Goal: Task Accomplishment & Management: Complete application form

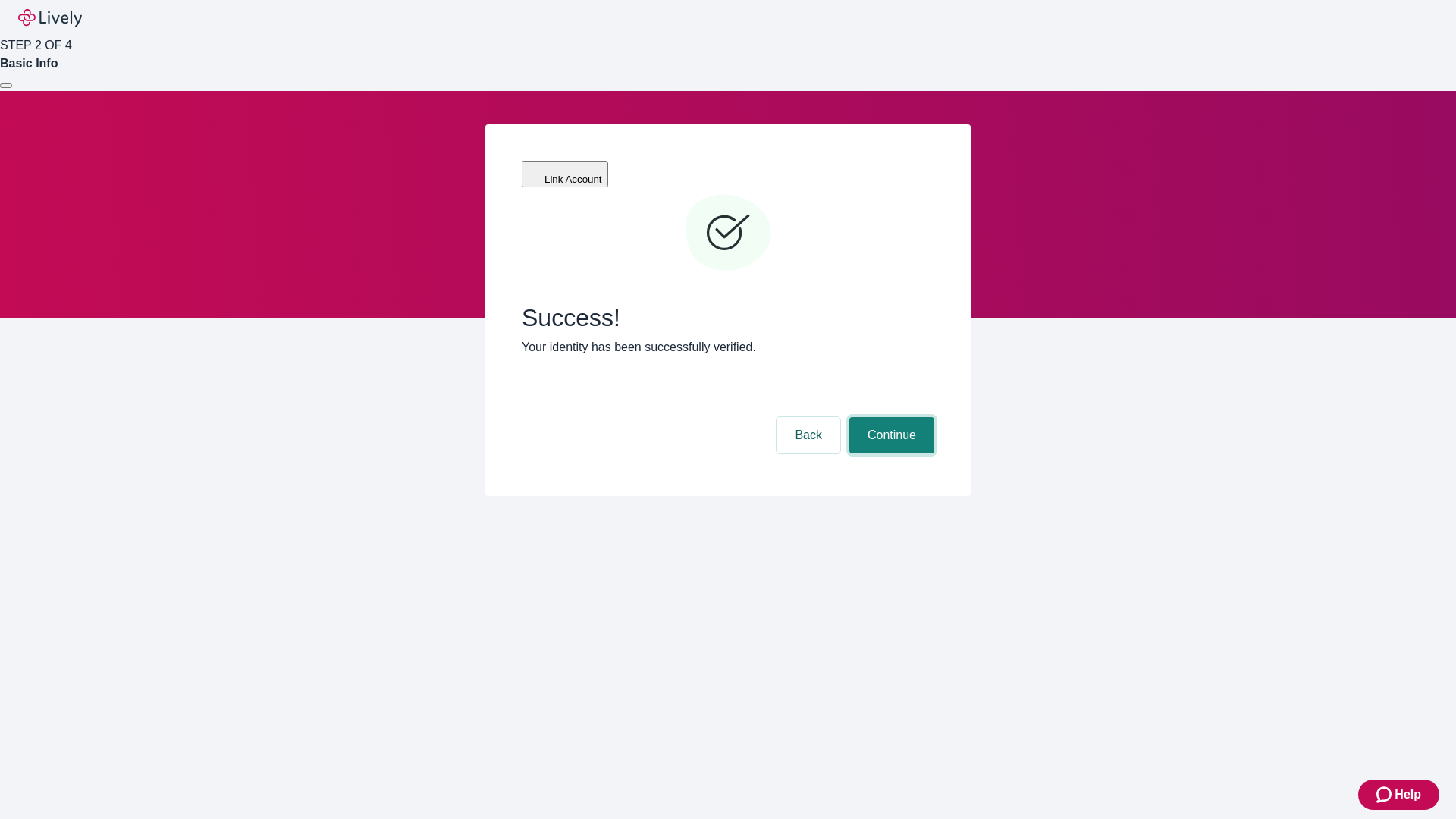
click at [890, 417] on button "Continue" at bounding box center [892, 435] width 85 height 37
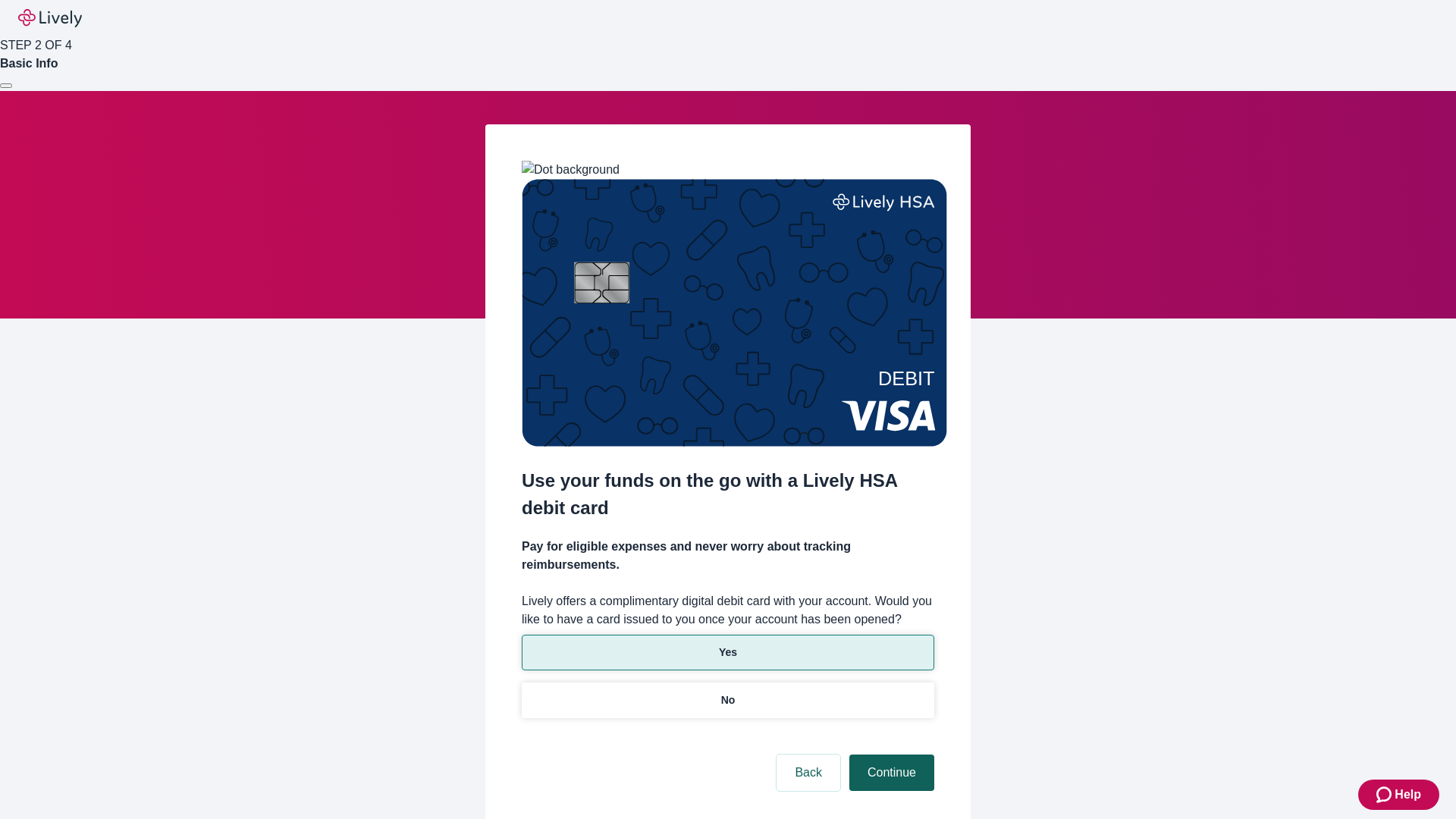
click at [727, 644] on p "Yes" at bounding box center [728, 652] width 18 height 16
click at [890, 755] on button "Continue" at bounding box center [892, 773] width 85 height 37
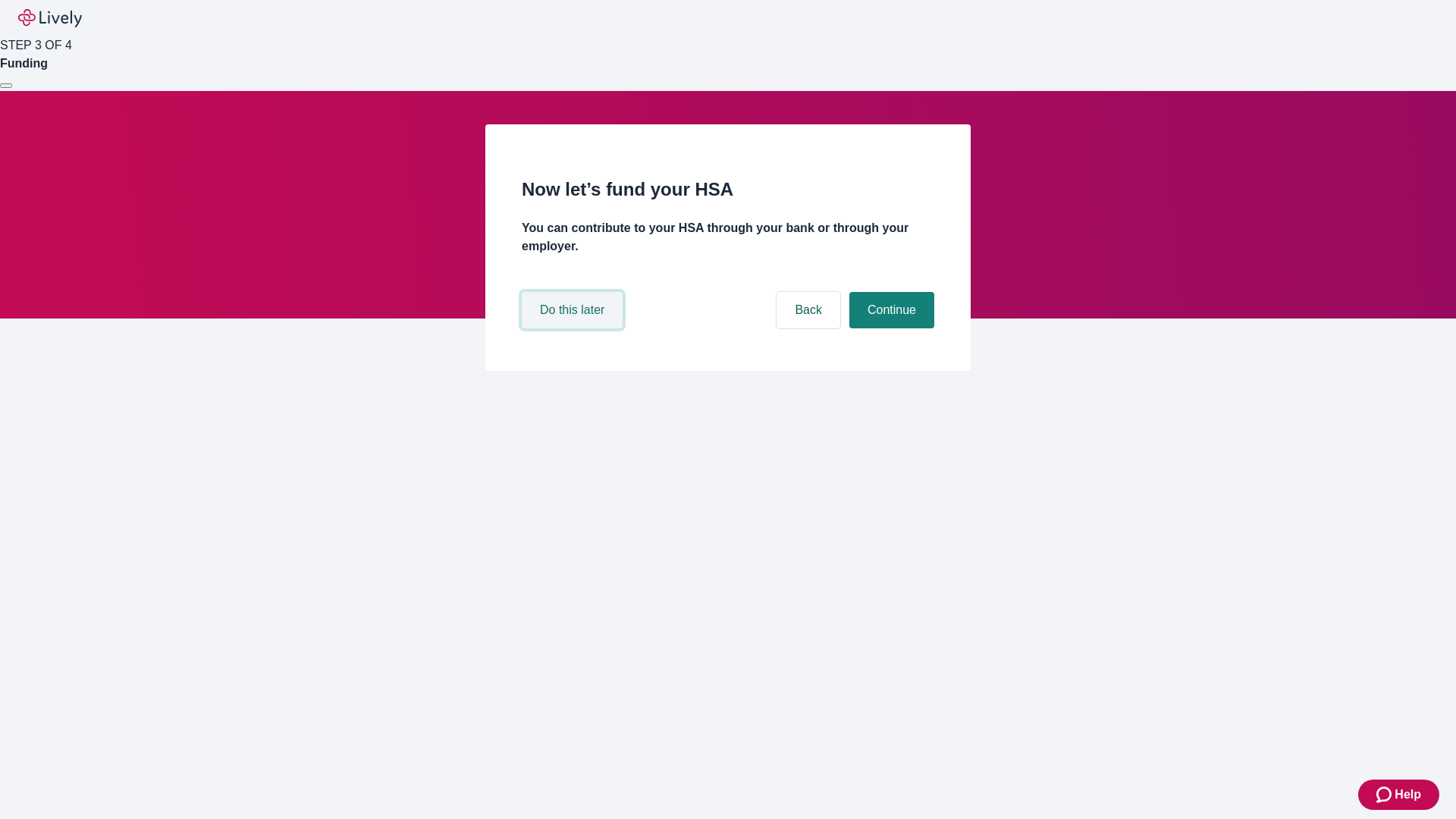
click at [574, 329] on button "Do this later" at bounding box center [572, 310] width 101 height 37
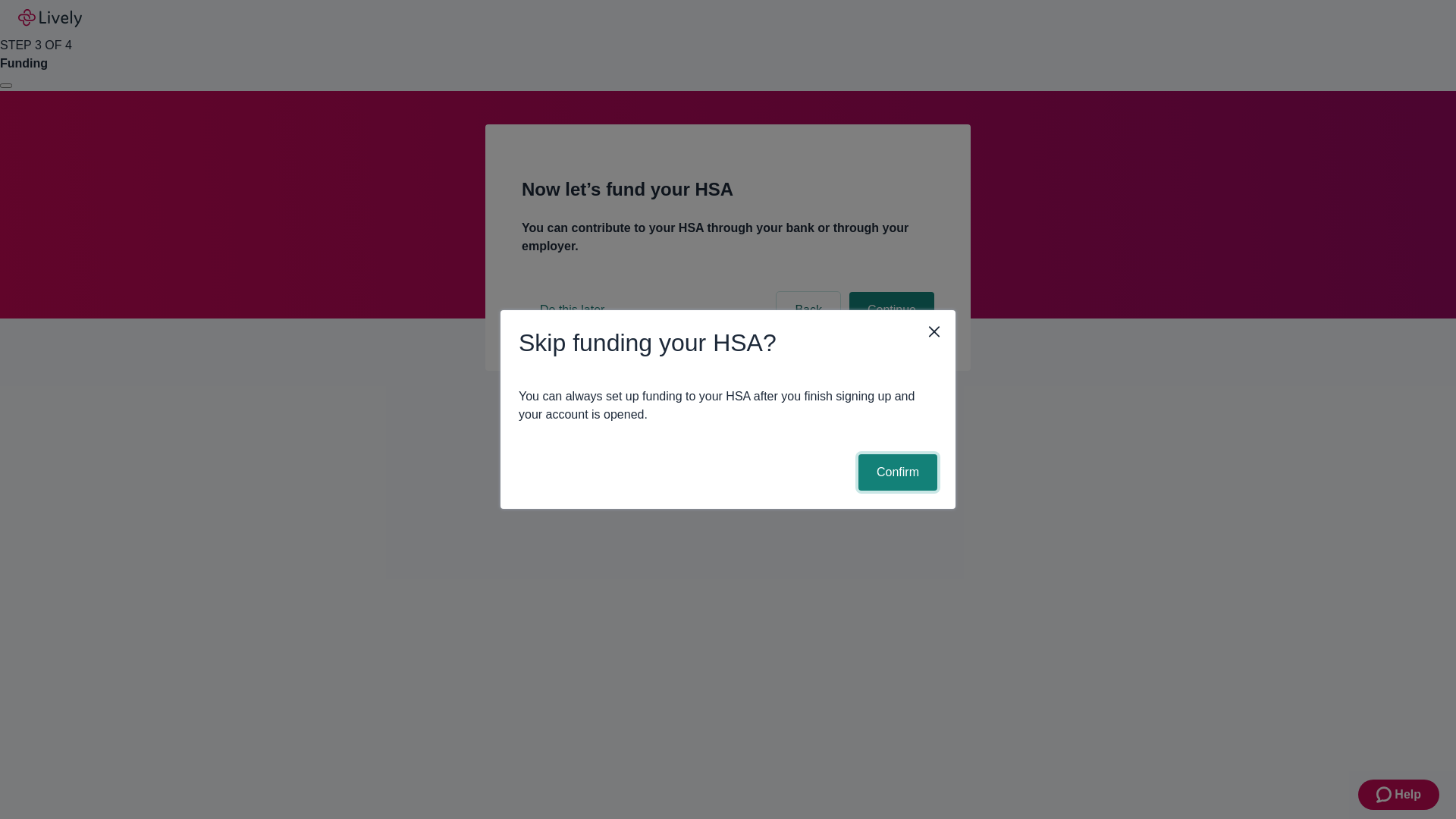
click at [896, 473] on button "Confirm" at bounding box center [897, 473] width 79 height 37
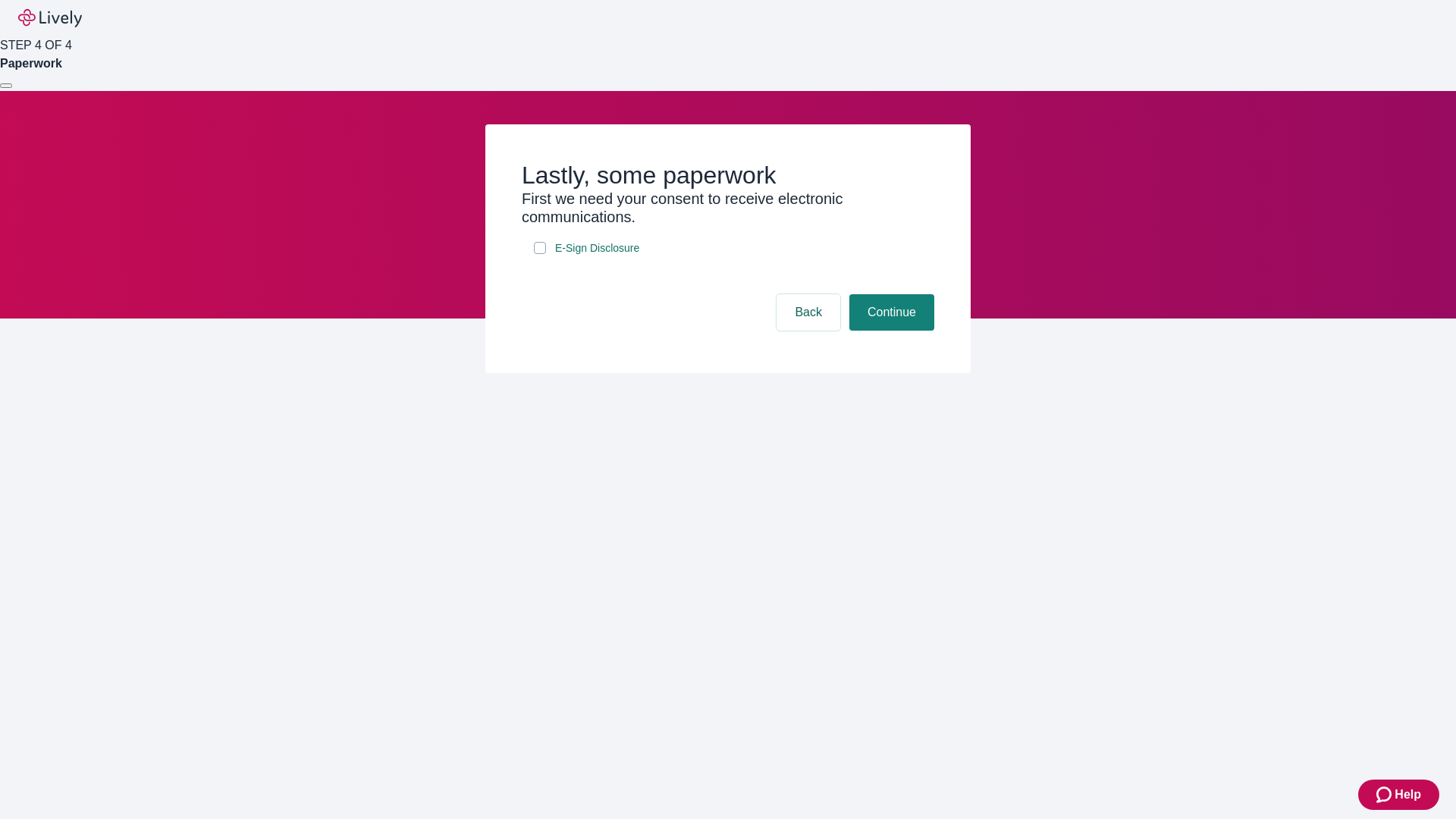
click at [540, 254] on input "E-Sign Disclosure" at bounding box center [540, 248] width 12 height 12
checkbox input "true"
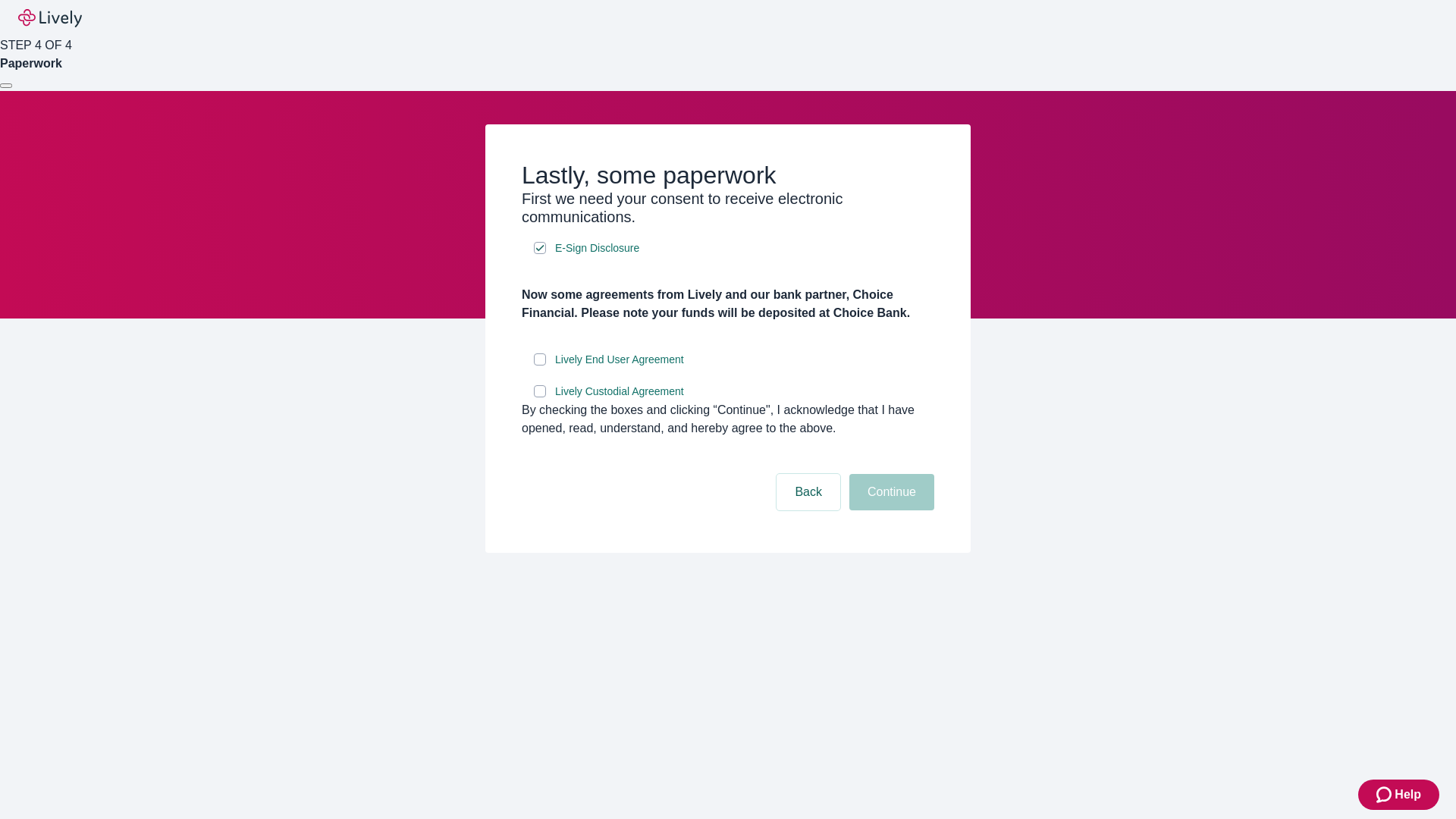
click at [540, 365] on input "Lively End User Agreement" at bounding box center [540, 359] width 12 height 12
checkbox input "true"
click at [540, 398] on input "Lively Custodial Agreement" at bounding box center [540, 391] width 12 height 12
checkbox input "true"
click at [890, 510] on button "Continue" at bounding box center [892, 493] width 85 height 37
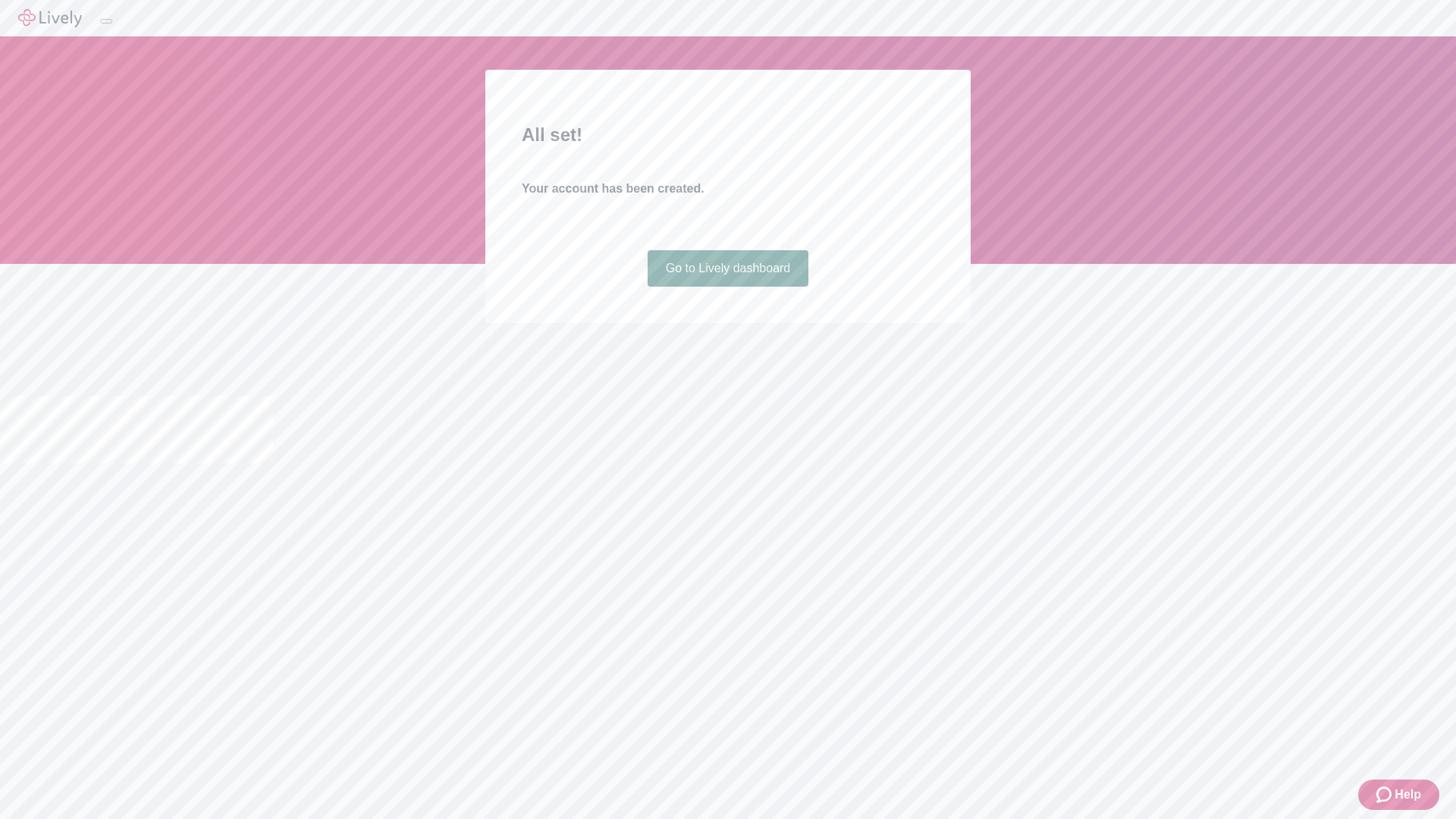
click at [727, 287] on link "Go to Lively dashboard" at bounding box center [728, 269] width 162 height 37
